Goal: Information Seeking & Learning: Learn about a topic

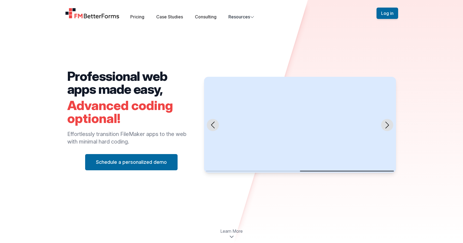
click at [387, 129] on div "Next slide" at bounding box center [387, 125] width 12 height 12
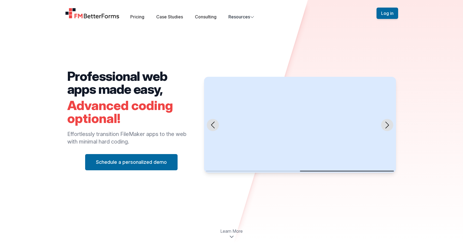
click at [387, 129] on div "Next slide" at bounding box center [387, 125] width 12 height 12
click at [230, 21] on div "Open main menu Pricing Case Studies Consulting Resources Sign Up Log in" at bounding box center [232, 13] width 346 height 26
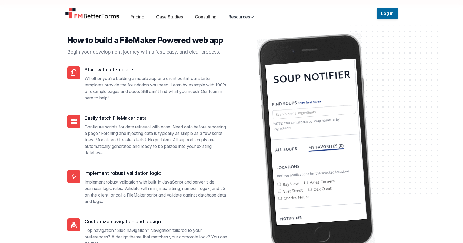
scroll to position [1094, 0]
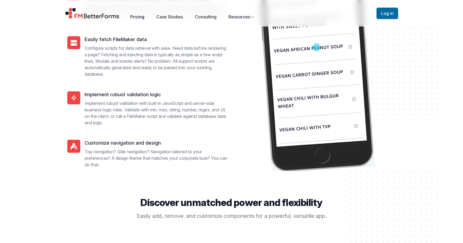
click at [142, 17] on link "Pricing" at bounding box center [137, 16] width 14 height 5
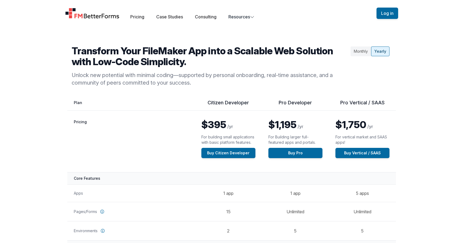
click at [344, 52] on h2 "Transform Your FileMaker App into a Scalable Web Solution with Low-Code Simplic…" at bounding box center [210, 56] width 277 height 22
click at [361, 52] on div "Monthly" at bounding box center [360, 51] width 21 height 10
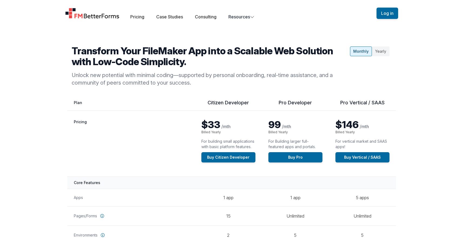
click at [381, 52] on div "Yearly" at bounding box center [381, 51] width 18 height 10
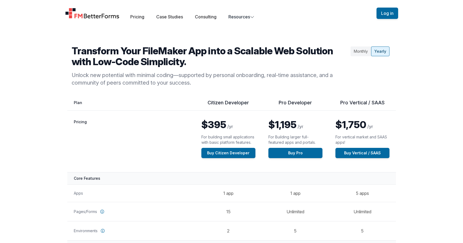
click at [361, 50] on div "Monthly" at bounding box center [360, 51] width 21 height 10
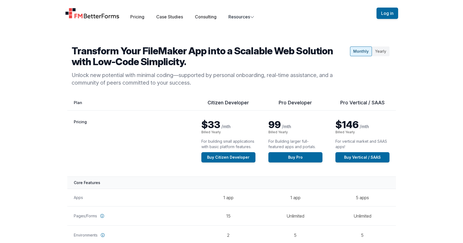
click at [374, 50] on div "Yearly" at bounding box center [381, 51] width 18 height 10
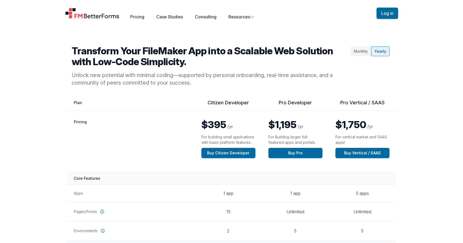
click at [374, 50] on div "Yearly" at bounding box center [380, 51] width 18 height 10
click at [362, 59] on div "Monthly Yearly" at bounding box center [369, 65] width 43 height 41
click at [362, 52] on div "Monthly" at bounding box center [360, 51] width 21 height 10
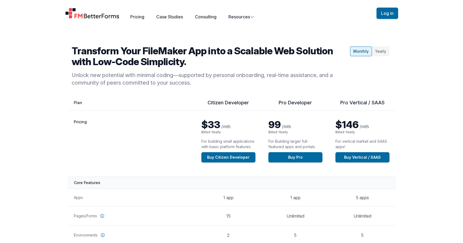
click at [189, 15] on div "Pricing Case Studies Consulting Resources" at bounding box center [192, 17] width 124 height 6
click at [217, 23] on div "Open main menu Pricing Case Studies Consulting Resources Sign Up Log in" at bounding box center [232, 13] width 346 height 26
click at [240, 23] on div "Open main menu Pricing Case Studies Consulting Resources Sign Up Log in" at bounding box center [232, 13] width 346 height 26
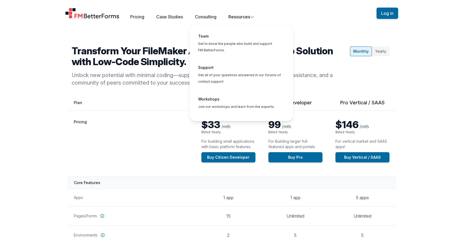
click at [240, 15] on button "Resources Team Get to know the people who build and support FM BetterForms. Sup…" at bounding box center [241, 17] width 26 height 6
click at [226, 72] on span "Global" at bounding box center [241, 76] width 95 height 32
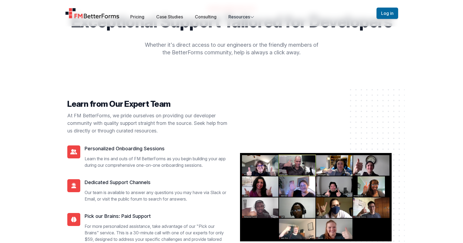
scroll to position [51, 0]
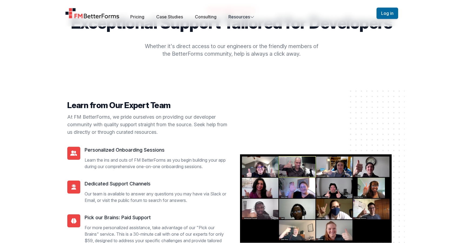
click at [13, 114] on div "We're here for you Exceptional Support Tailored for Developers Whether it's dir…" at bounding box center [231, 214] width 463 height 488
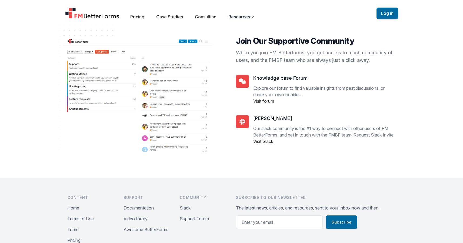
scroll to position [425, 0]
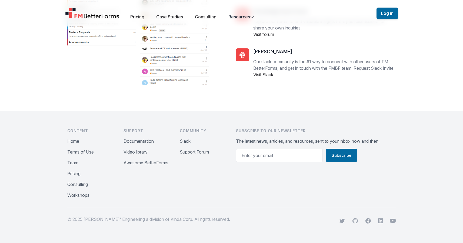
click at [47, 129] on div "Content What's In It For Me Gallery Home Terms of Use Team Pricing Consulting W…" at bounding box center [231, 177] width 463 height 132
click at [138, 16] on link "Pricing" at bounding box center [137, 16] width 14 height 5
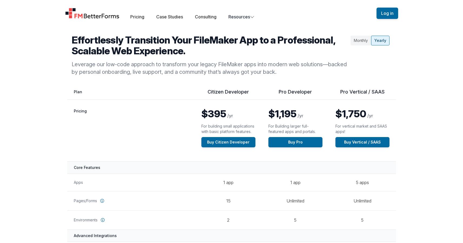
scroll to position [10, 0]
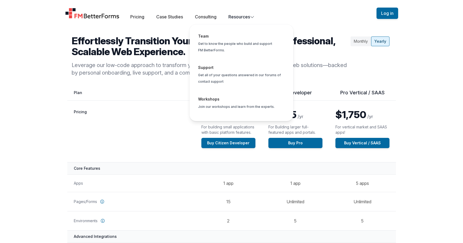
click at [233, 16] on button "Resources Team Get to know the people who build and support FM BetterForms. Sup…" at bounding box center [241, 17] width 26 height 6
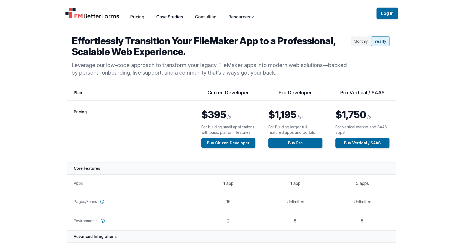
click at [169, 15] on link "Case Studies" at bounding box center [169, 16] width 27 height 5
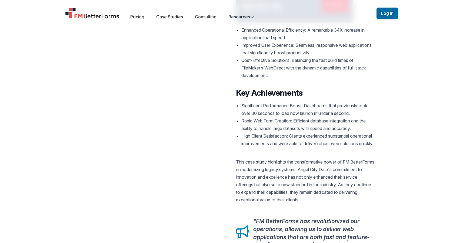
scroll to position [754, 0]
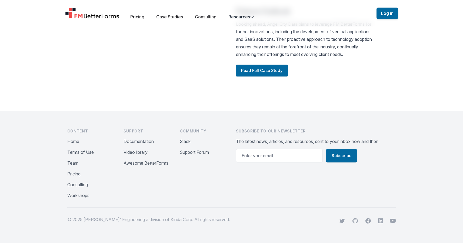
drag, startPoint x: 144, startPoint y: 140, endPoint x: 138, endPoint y: 158, distance: 18.7
click at [138, 158] on ul "Documentation Video library Awesome BetterForms" at bounding box center [147, 152] width 48 height 28
click at [140, 139] on button "Documentation" at bounding box center [138, 141] width 30 height 6
